Goal: Book appointment/travel/reservation

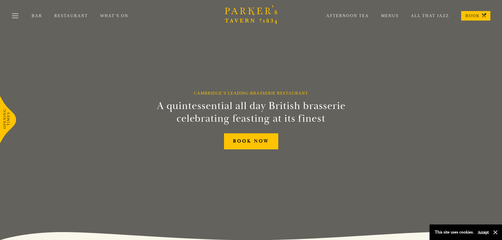
click at [354, 16] on link "Afternoon Tea" at bounding box center [341, 15] width 55 height 5
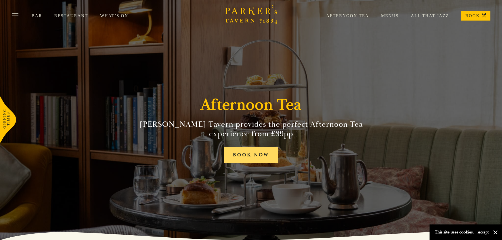
click at [226, 151] on link "BOOK NOW" at bounding box center [251, 155] width 54 height 16
click at [387, 14] on link "Menus" at bounding box center [384, 15] width 30 height 5
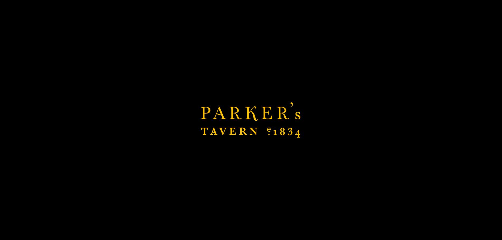
scroll to position [132, 0]
click at [327, 131] on div "Brasserie Restaurant Cambridge | Parker's Tavern Cambridge Parker's Tavern is a…" at bounding box center [251, 120] width 502 height 240
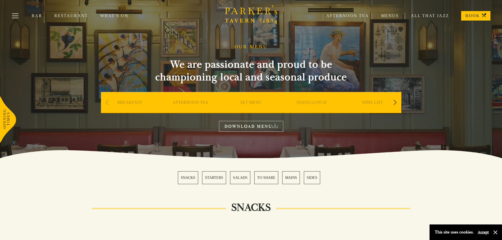
click at [185, 101] on link "AFTERNOON TEA" at bounding box center [190, 110] width 36 height 21
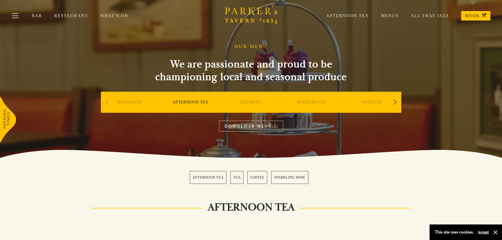
scroll to position [105, 0]
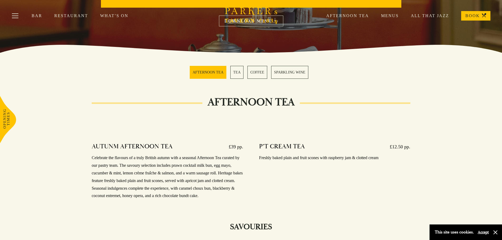
click at [474, 18] on link "BOOK" at bounding box center [475, 15] width 29 height 9
